Goal: Task Accomplishment & Management: Manage account settings

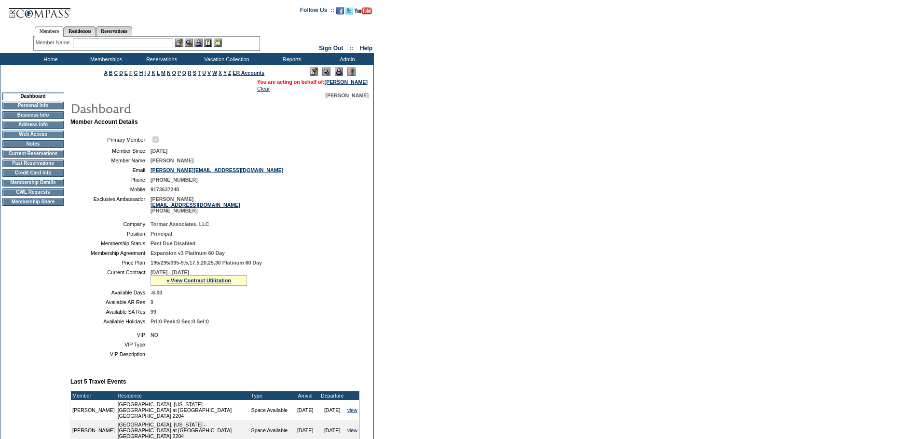
click at [24, 187] on td "Membership Details" at bounding box center [32, 183] width 61 height 8
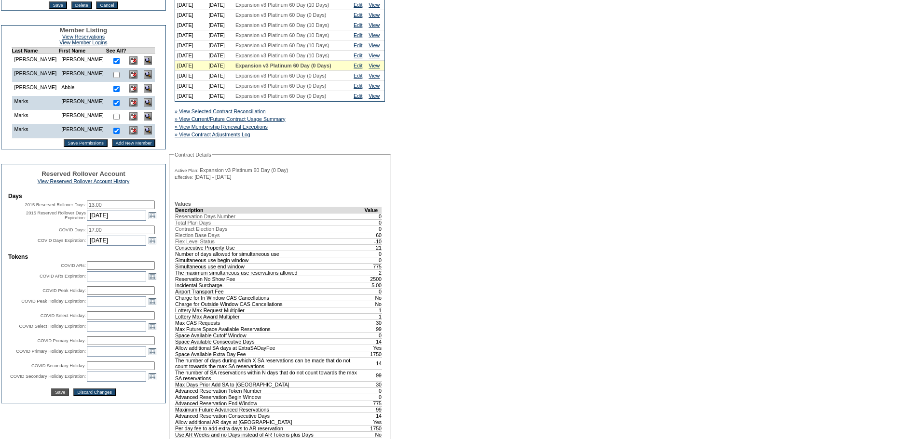
scroll to position [48, 0]
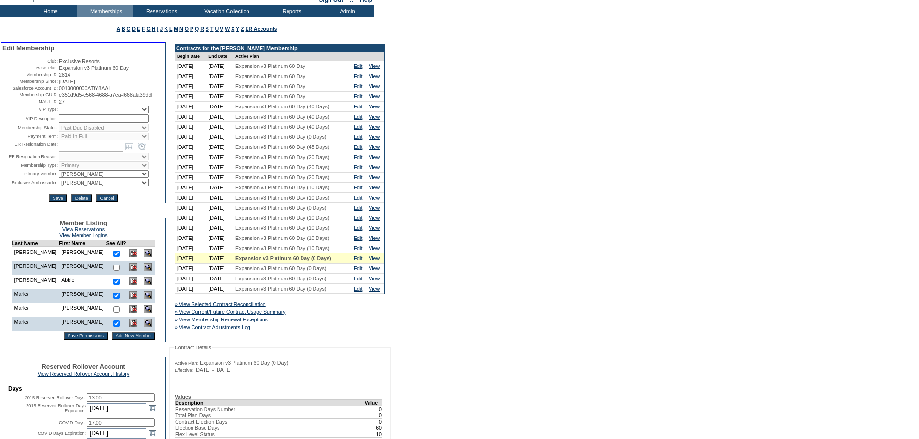
click at [112, 178] on select "[PERSON_NAME] [PERSON_NAME] [PERSON_NAME] [PERSON_NAME] [PERSON_NAME] [PERSON_N…" at bounding box center [104, 174] width 90 height 8
click at [109, 187] on select "IT Group Admin [PERSON_NAME] [PERSON_NAME] Team Accounting (MSM) [PERSON_NAME] …" at bounding box center [104, 183] width 90 height 8
select select "61560"
click at [59, 187] on select "IT Group Admin [PERSON_NAME] [PERSON_NAME] Team Accounting (MSM) [PERSON_NAME] …" at bounding box center [104, 183] width 90 height 8
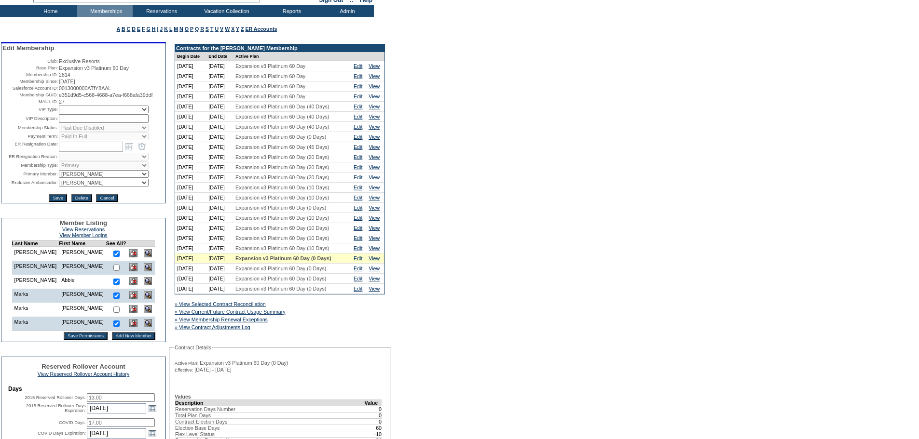
click at [61, 202] on input "Save" at bounding box center [58, 198] width 18 height 8
